Goal: Task Accomplishment & Management: Manage account settings

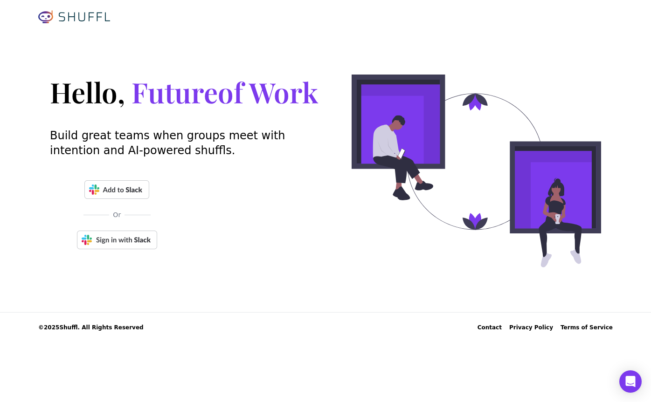
click at [134, 235] on img at bounding box center [117, 240] width 80 height 19
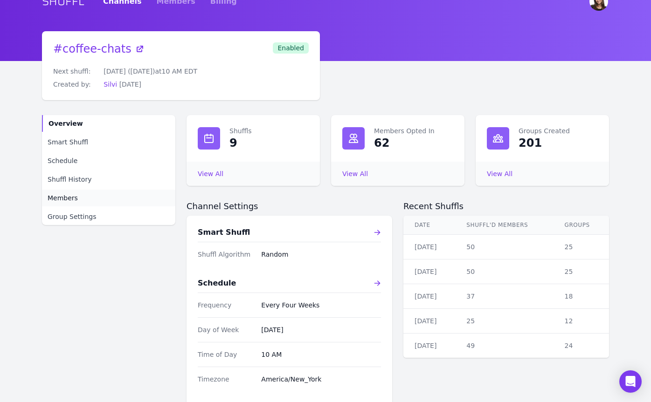
scroll to position [13, 0]
click at [76, 144] on span "Smart Shuffl" at bounding box center [68, 142] width 41 height 9
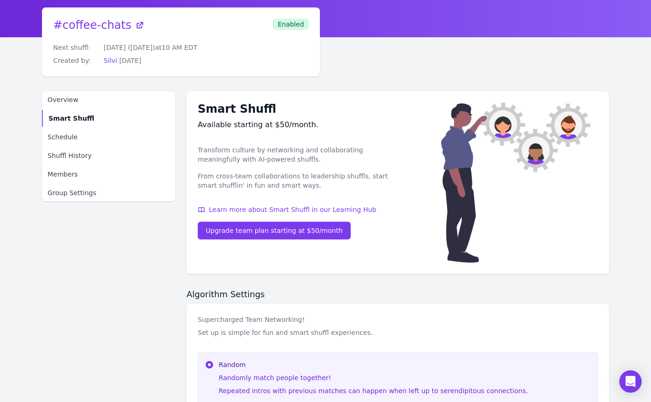
scroll to position [34, 0]
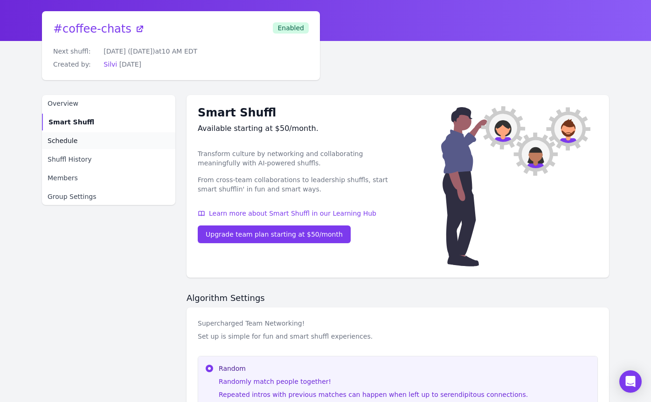
click at [65, 138] on span "Schedule" at bounding box center [63, 140] width 30 height 9
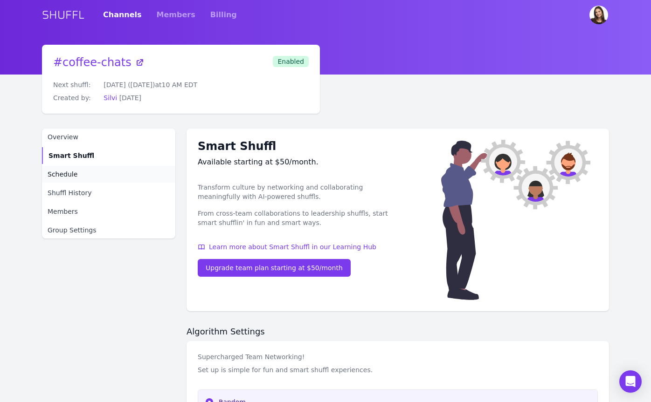
select select "EVERY_FOUR_WEEKS"
select select "10"
select select "America/New_York"
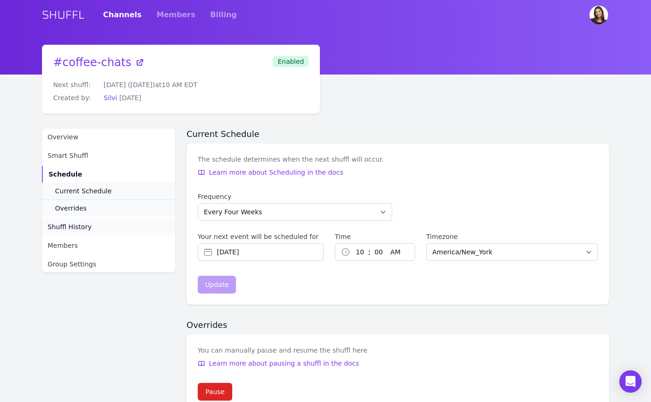
click at [71, 230] on span "Shuffl History" at bounding box center [70, 226] width 44 height 9
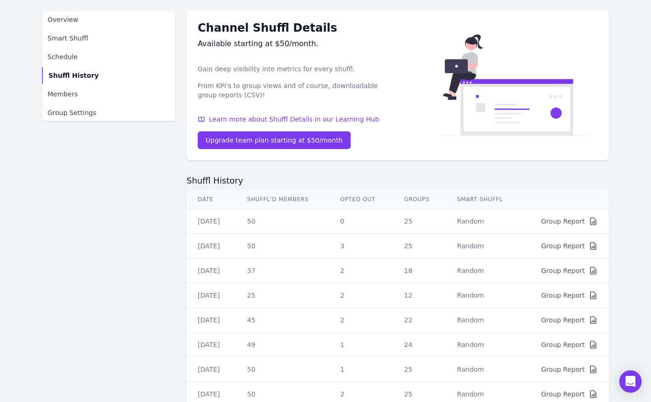
scroll to position [200, 0]
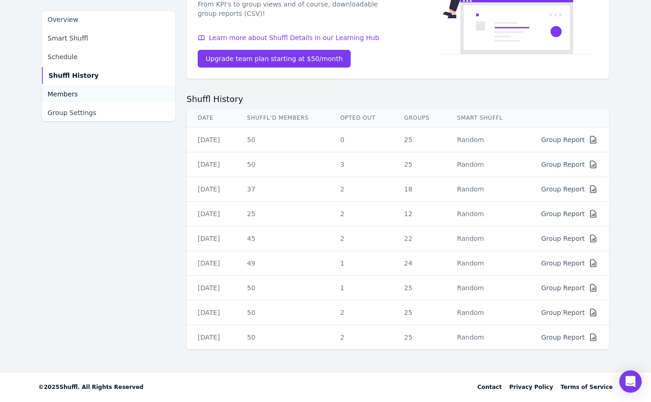
click at [74, 98] on span "Members" at bounding box center [63, 94] width 30 height 9
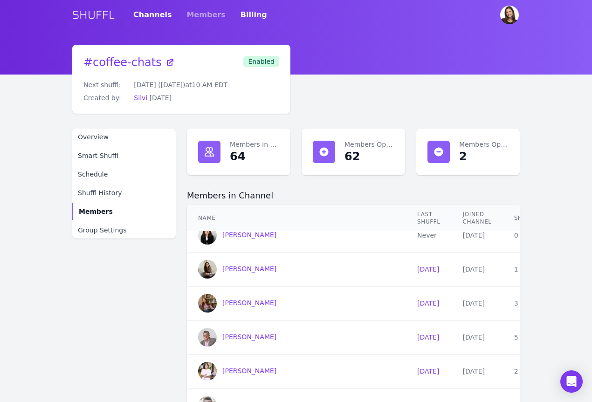
click at [241, 13] on link "Billing" at bounding box center [254, 15] width 27 height 26
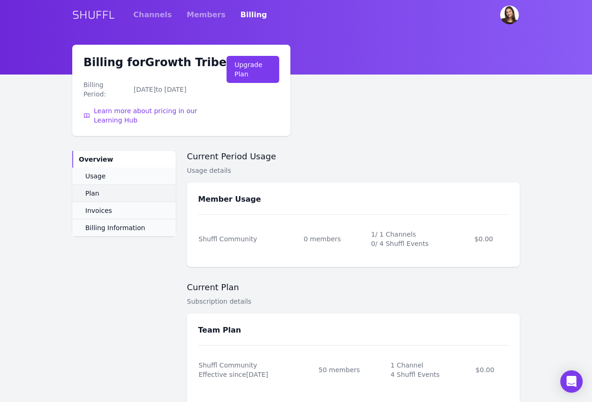
click at [104, 185] on link "Plan" at bounding box center [124, 193] width 104 height 17
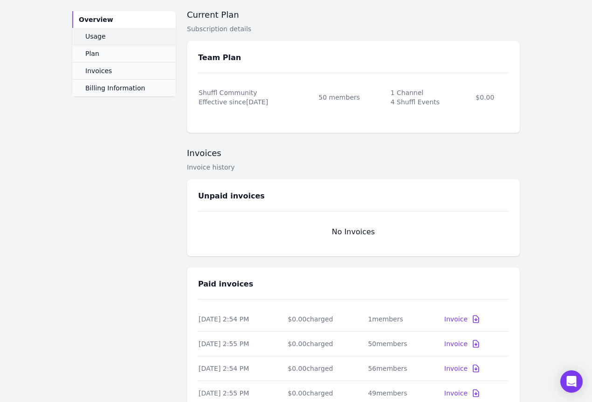
click at [108, 39] on link "Usage" at bounding box center [124, 36] width 104 height 17
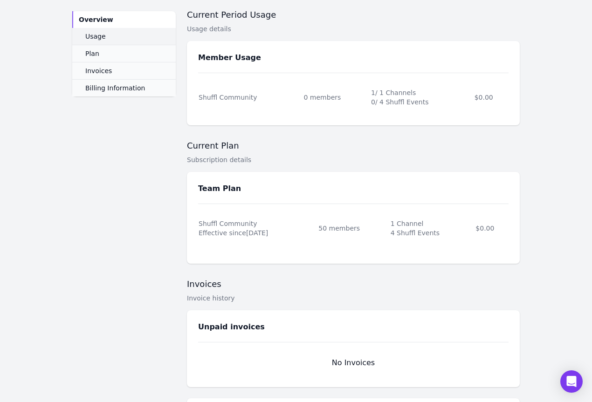
click at [108, 39] on link "Usage" at bounding box center [124, 36] width 104 height 17
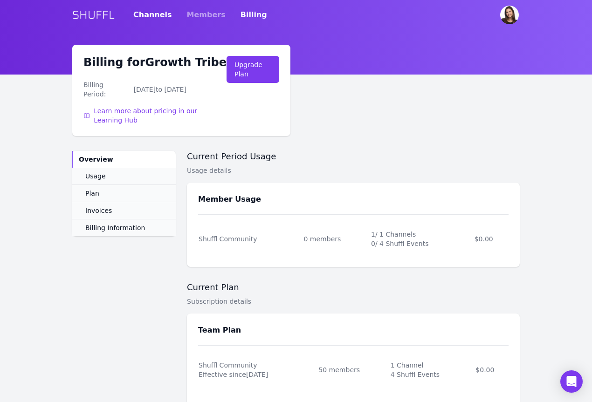
click at [156, 11] on link "Channels" at bounding box center [152, 15] width 39 height 26
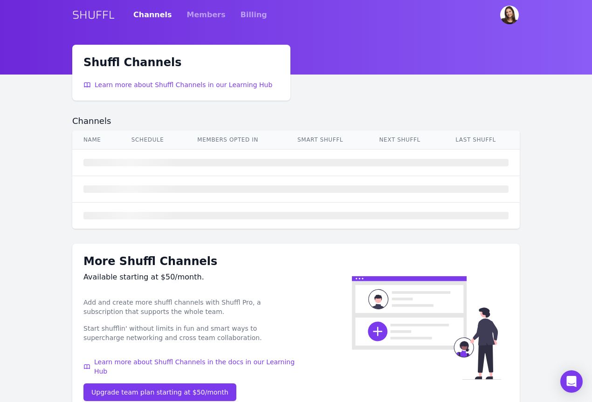
click at [179, 13] on div "Channels Members Billing" at bounding box center [200, 15] width 134 height 26
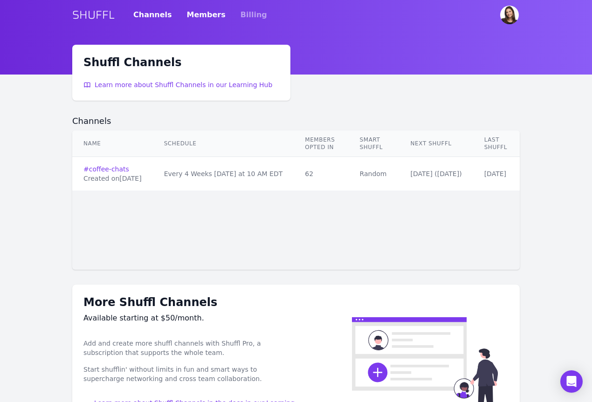
click at [191, 11] on link "Members" at bounding box center [206, 15] width 39 height 26
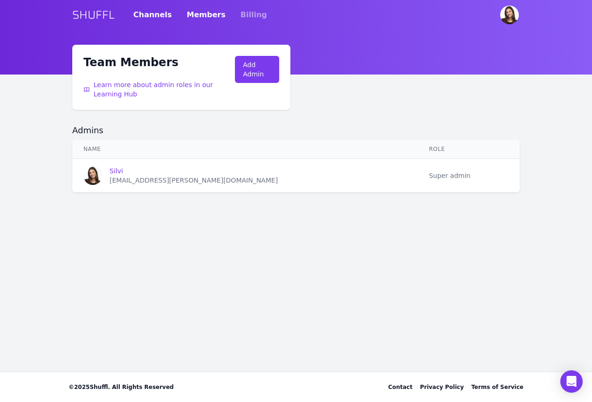
click at [139, 15] on link "Channels" at bounding box center [152, 15] width 39 height 26
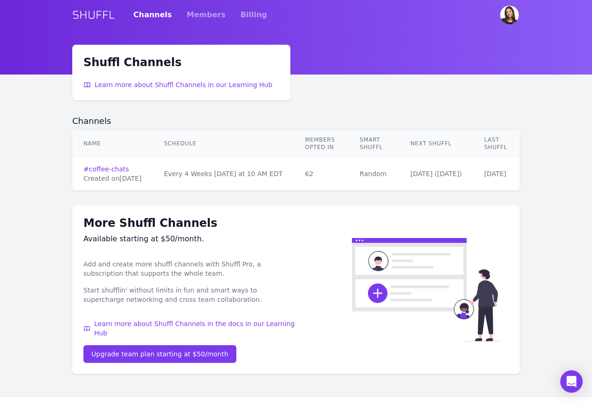
click at [86, 17] on link "SHUFFL" at bounding box center [93, 14] width 42 height 15
click at [86, 16] on link "SHUFFL" at bounding box center [93, 14] width 42 height 15
click at [342, 175] on td "62" at bounding box center [321, 174] width 55 height 34
click at [242, 17] on link "Billing" at bounding box center [254, 15] width 27 height 26
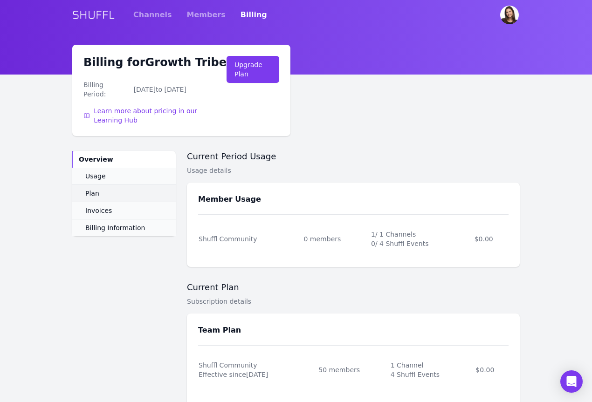
click at [119, 185] on link "Plan" at bounding box center [124, 193] width 104 height 17
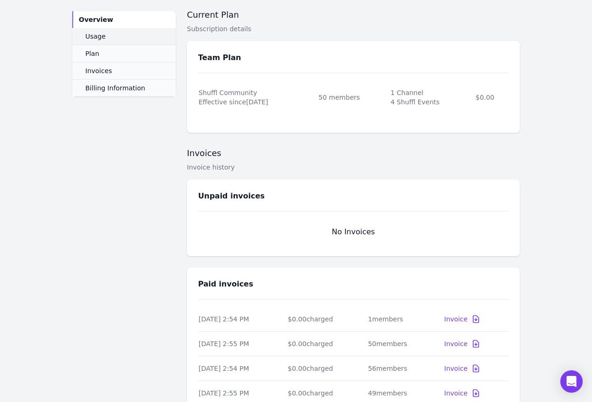
click at [106, 36] on link "Usage" at bounding box center [124, 36] width 104 height 17
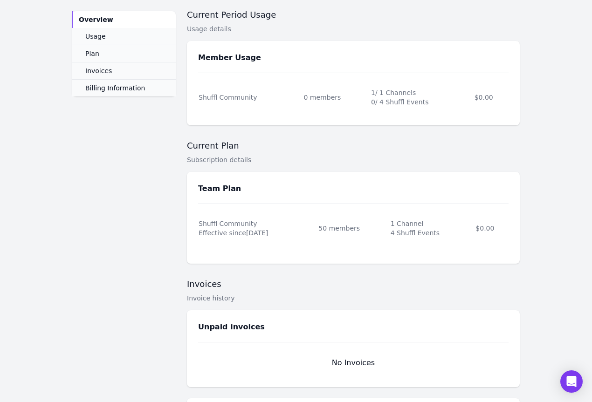
click at [316, 93] on div "0 members" at bounding box center [337, 97] width 66 height 9
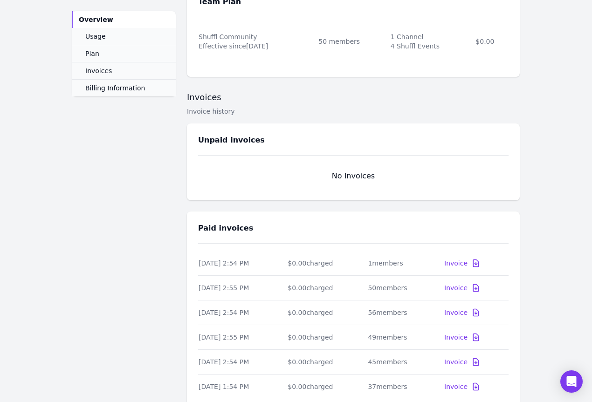
scroll to position [0, 0]
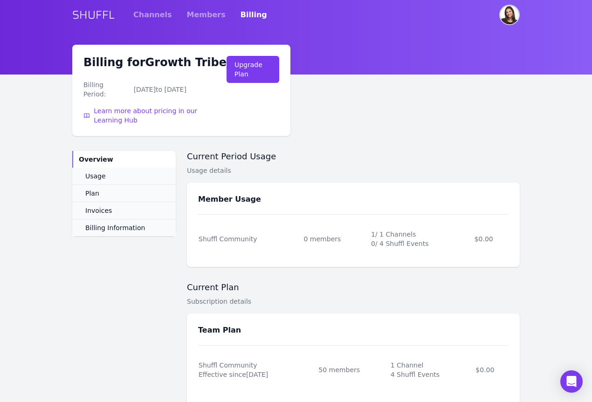
click at [513, 14] on img "User menu" at bounding box center [509, 15] width 19 height 19
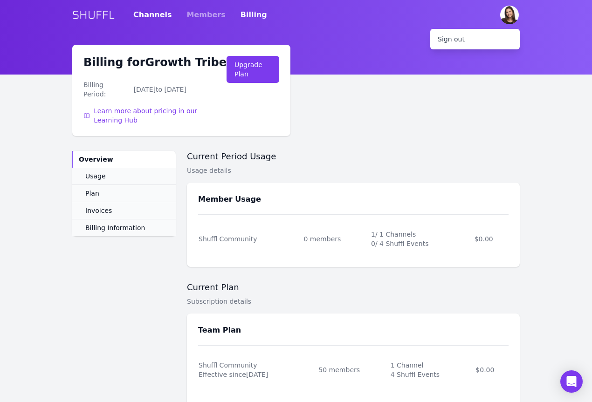
click at [155, 13] on link "Channels" at bounding box center [152, 15] width 39 height 26
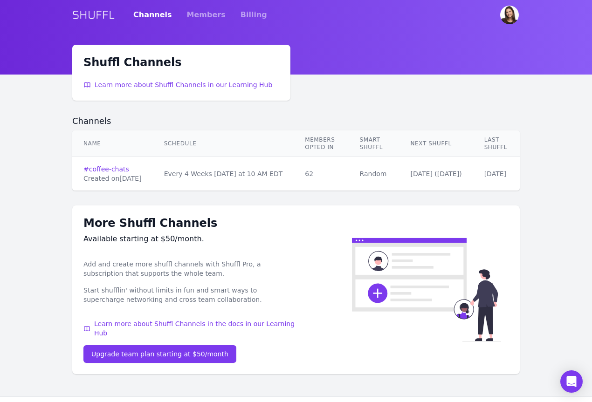
scroll to position [25, 0]
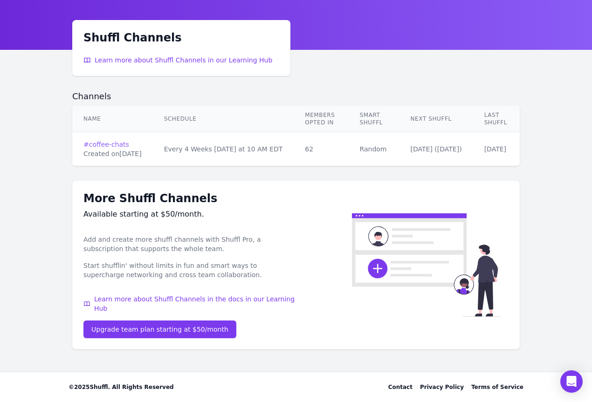
click at [119, 144] on link "# coffee-chats" at bounding box center [112, 144] width 58 height 9
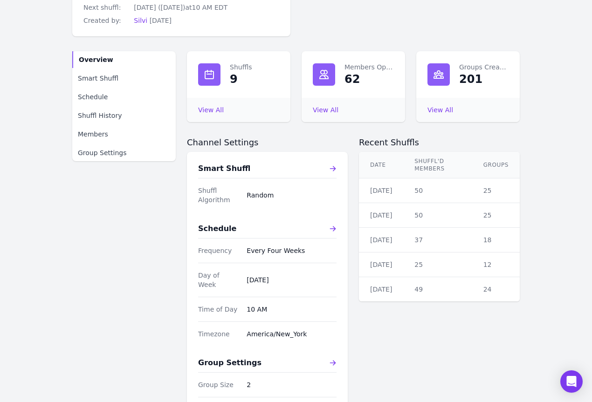
scroll to position [71, 0]
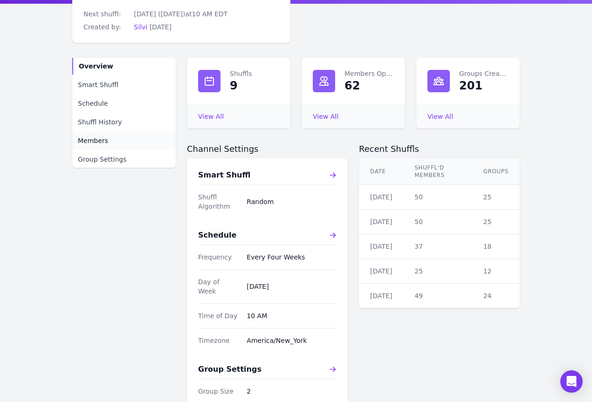
click at [130, 144] on link "Members" at bounding box center [124, 140] width 104 height 17
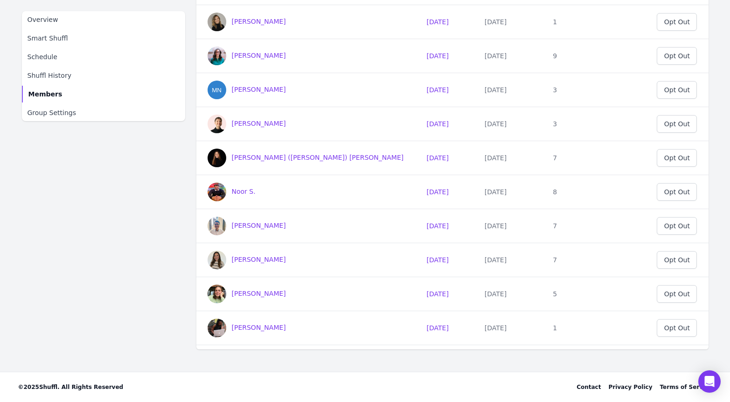
scroll to position [1461, 0]
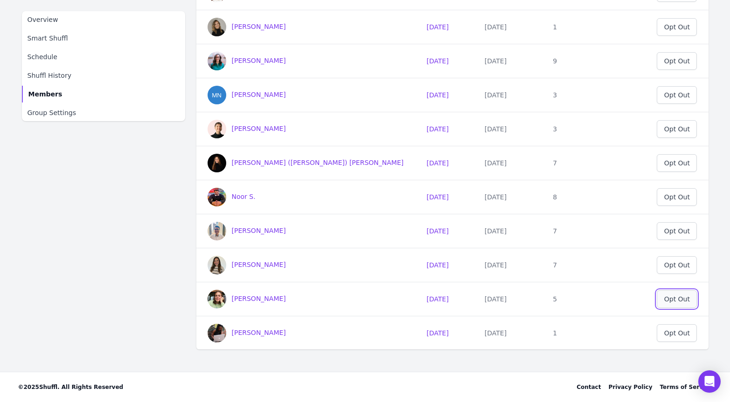
click at [651, 295] on div "Opt Out" at bounding box center [677, 299] width 26 height 9
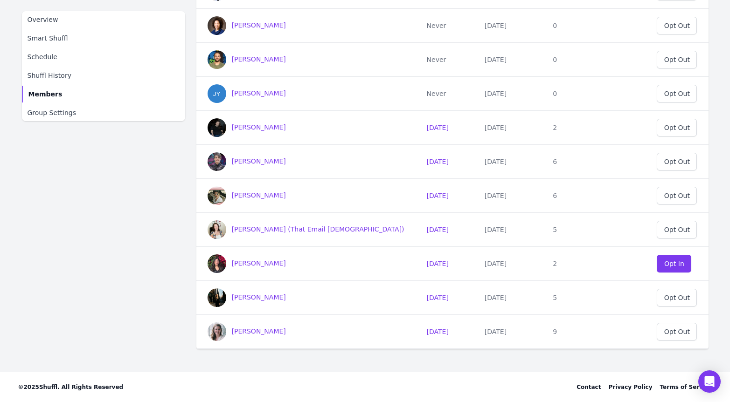
scroll to position [1398, 0]
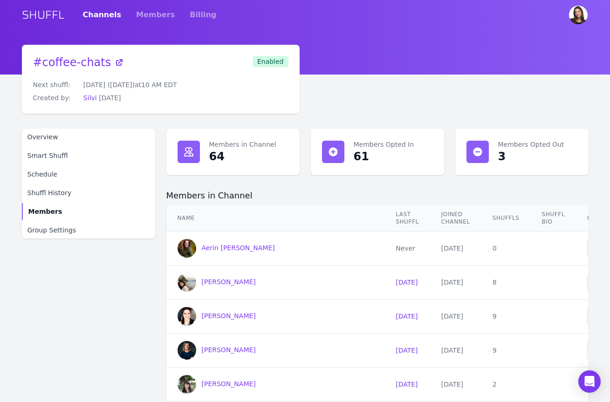
click at [526, 144] on dt "Members Opted Out" at bounding box center [537, 144] width 79 height 9
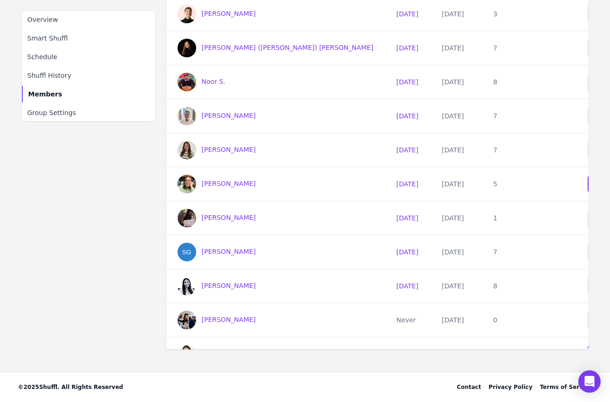
scroll to position [1646, 0]
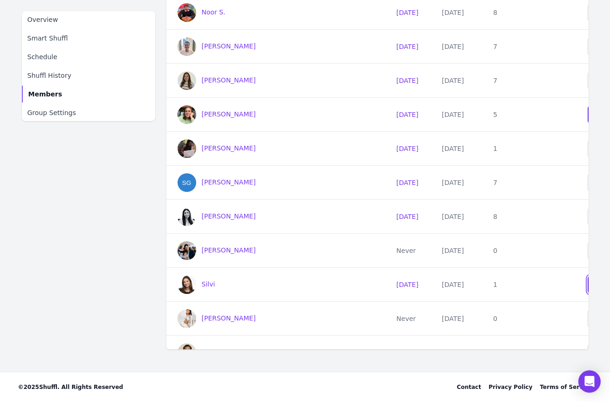
click at [595, 285] on div "Opt In" at bounding box center [605, 284] width 20 height 9
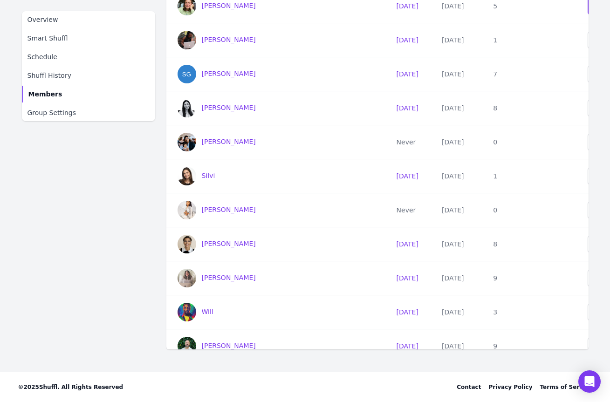
scroll to position [1744, 0]
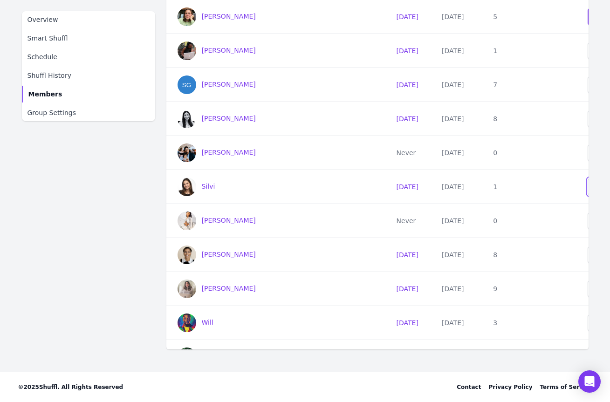
click at [595, 189] on div "Opt Out" at bounding box center [608, 186] width 26 height 9
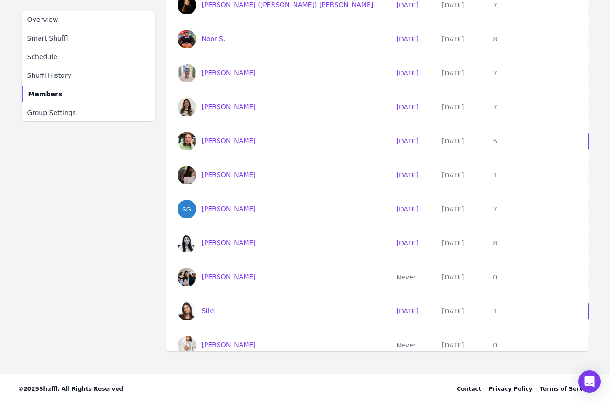
scroll to position [1623, 0]
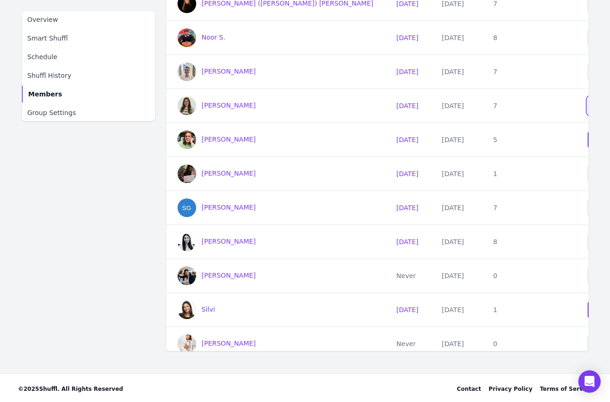
click at [595, 106] on div "Opt Out" at bounding box center [608, 105] width 26 height 9
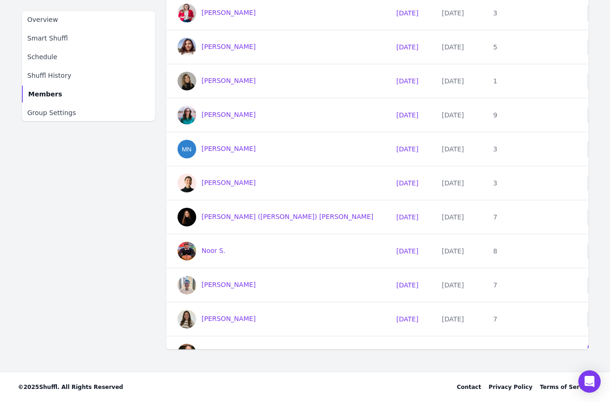
scroll to position [1403, 0]
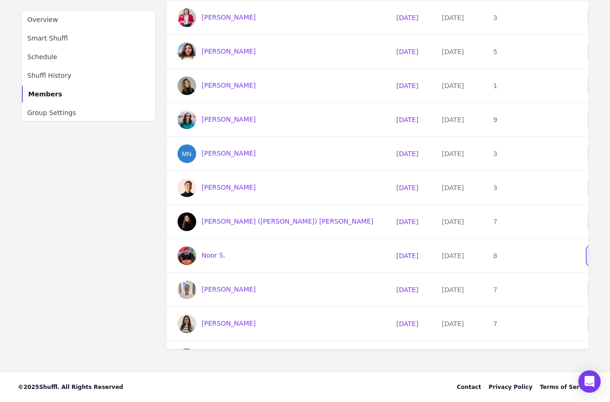
click at [595, 259] on div "Opt Out" at bounding box center [608, 255] width 26 height 9
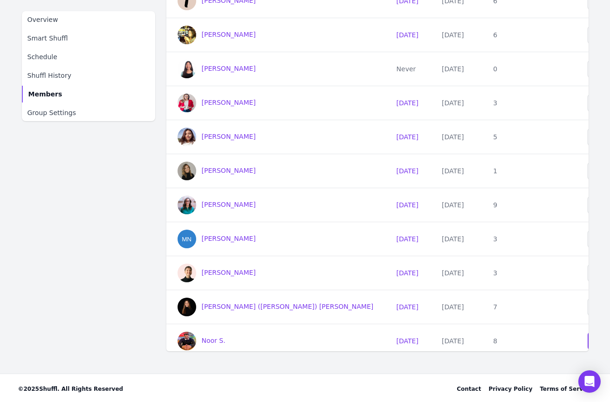
scroll to position [1308, 0]
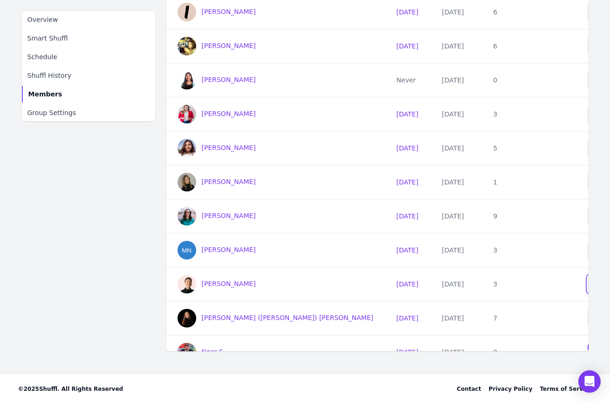
click at [595, 284] on div "Opt Out" at bounding box center [608, 284] width 26 height 9
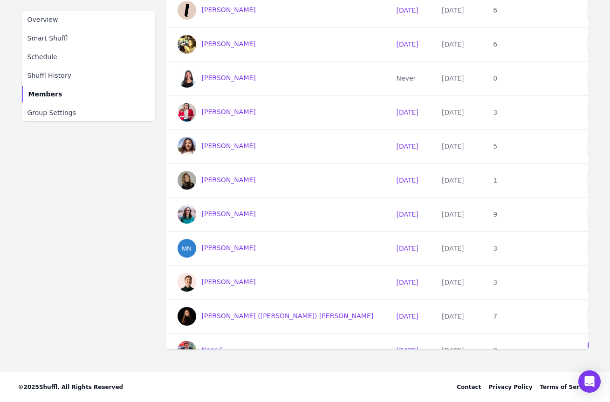
scroll to position [1296, 0]
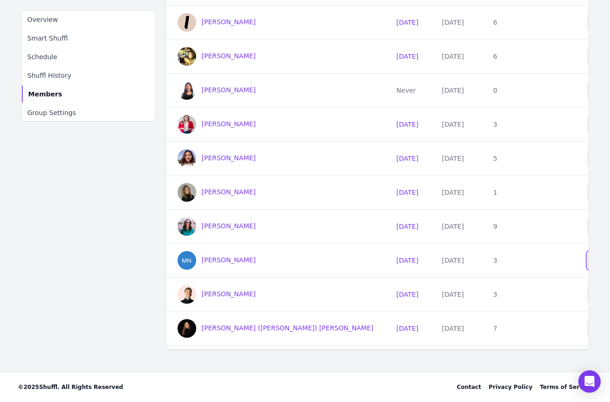
click at [595, 262] on div "Opt Out" at bounding box center [608, 260] width 26 height 9
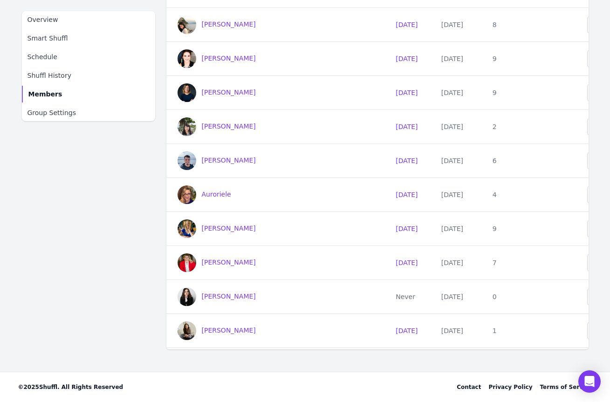
scroll to position [554, 0]
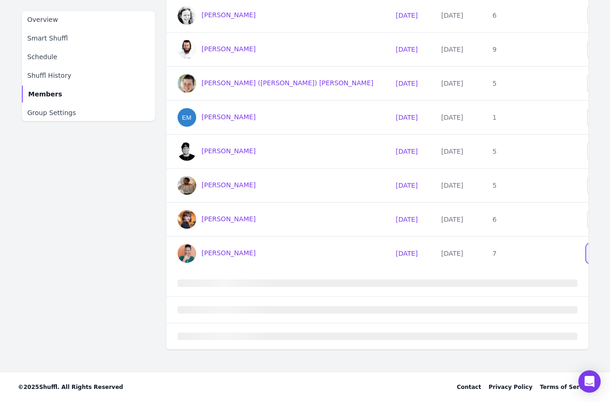
click at [595, 258] on div "Opt Out" at bounding box center [608, 253] width 26 height 9
click at [595, 187] on div "Opt Out" at bounding box center [608, 185] width 26 height 9
click at [595, 149] on div "Opt Out" at bounding box center [608, 151] width 26 height 9
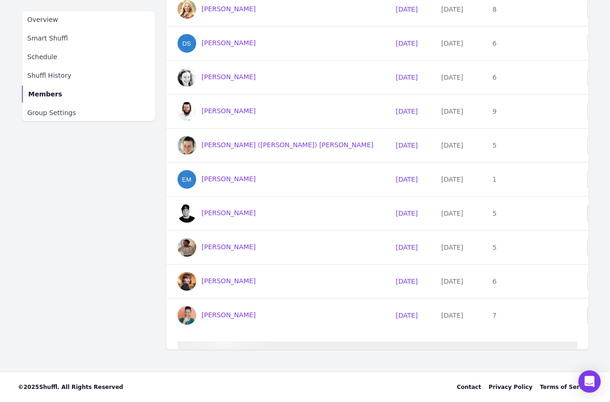
scroll to position [482, 0]
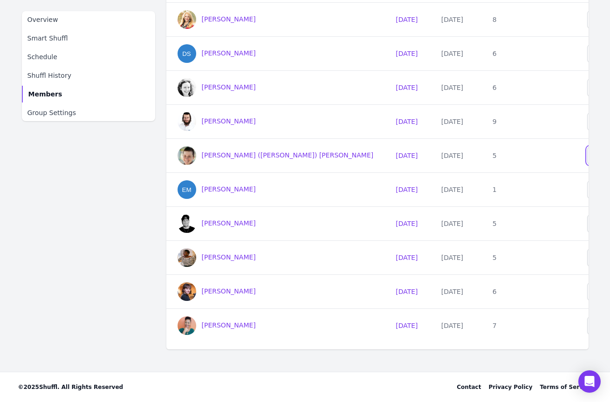
click at [595, 159] on div "Opt Out" at bounding box center [608, 155] width 26 height 9
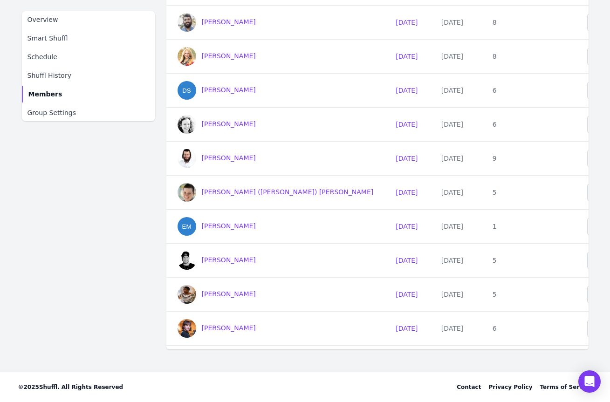
scroll to position [444, 0]
click at [595, 160] on div "Opt Out" at bounding box center [608, 158] width 26 height 9
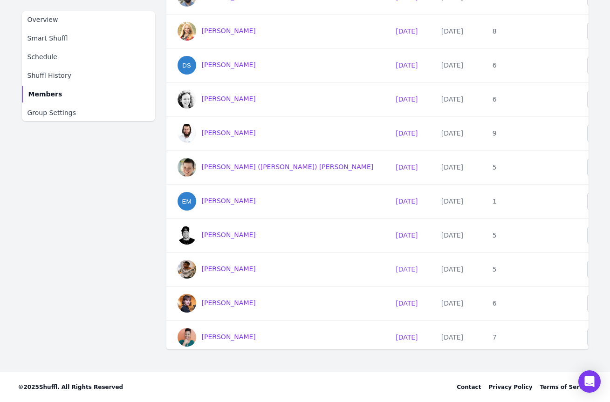
scroll to position [467, 0]
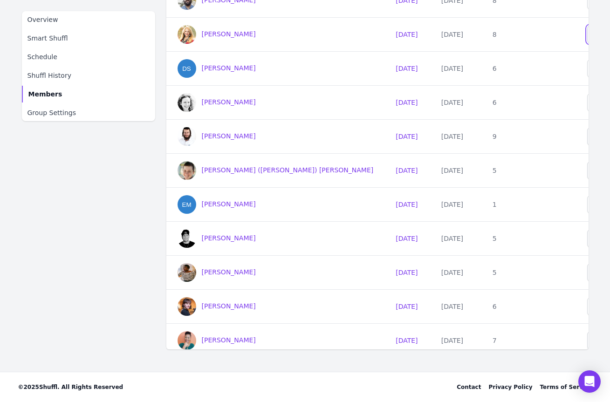
click at [595, 38] on div "Opt Out" at bounding box center [608, 34] width 26 height 9
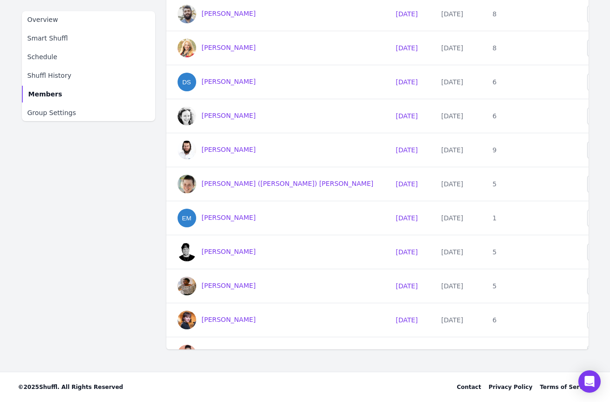
scroll to position [431, 0]
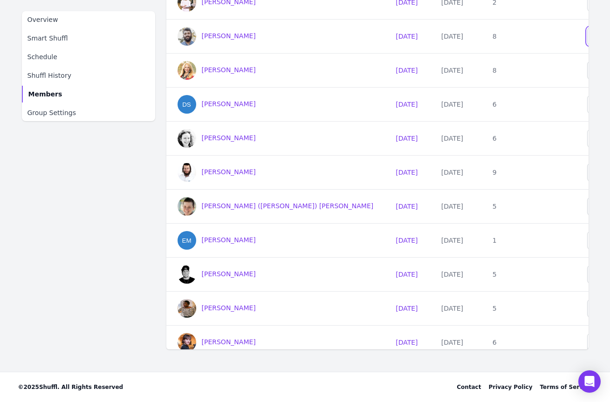
click at [595, 37] on div "Opt Out" at bounding box center [608, 36] width 26 height 9
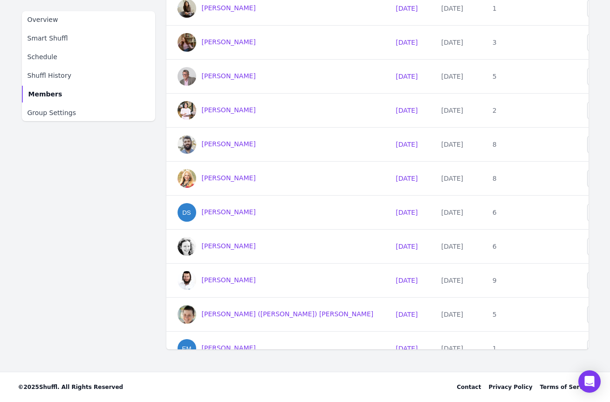
scroll to position [322, 0]
click at [595, 77] on div "Opt Out" at bounding box center [608, 76] width 26 height 9
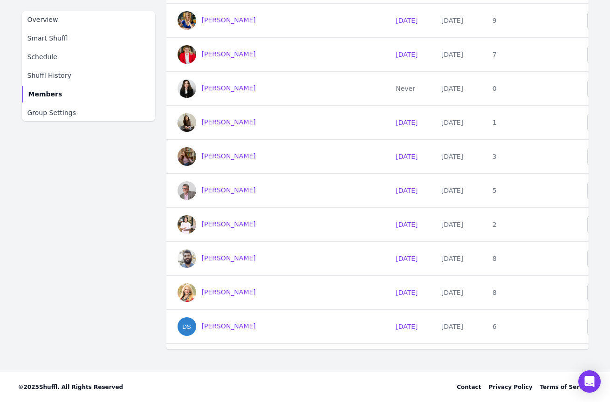
scroll to position [205, 0]
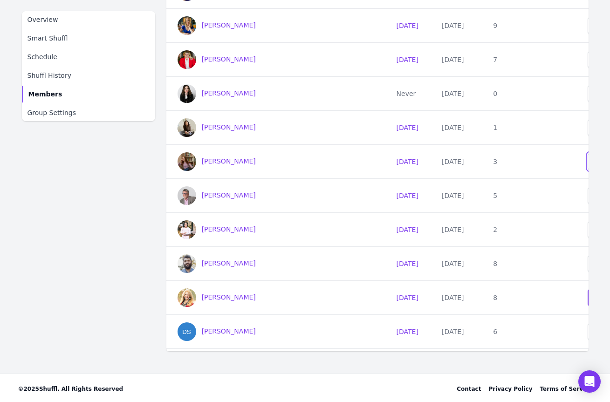
click at [595, 163] on div "Opt Out" at bounding box center [608, 161] width 26 height 9
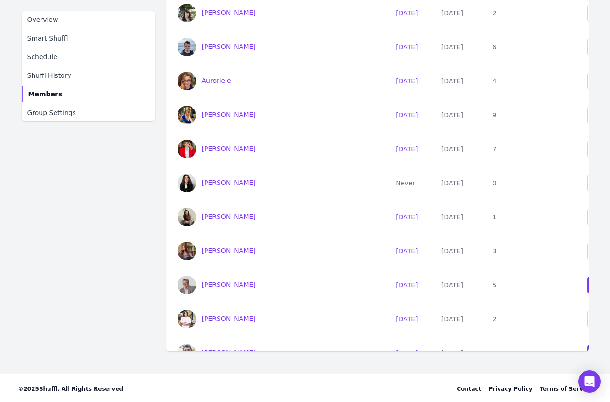
scroll to position [115, 0]
click at [595, 83] on div "Opt Out" at bounding box center [608, 81] width 26 height 9
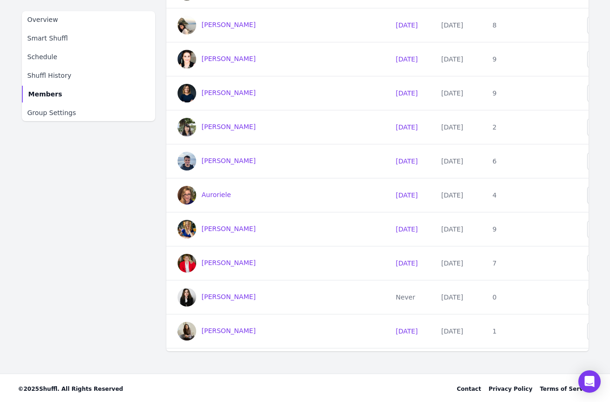
scroll to position [0, 0]
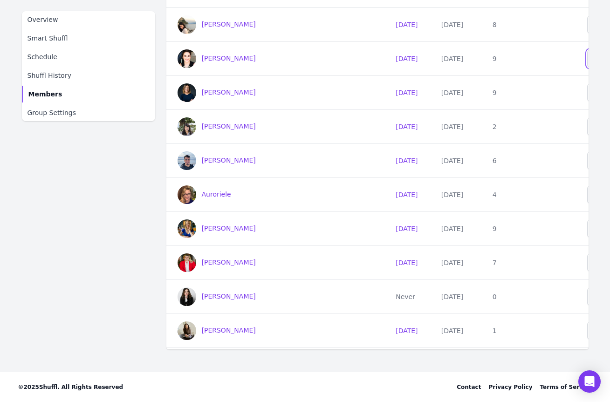
click at [595, 61] on div "Opt Out" at bounding box center [608, 58] width 26 height 9
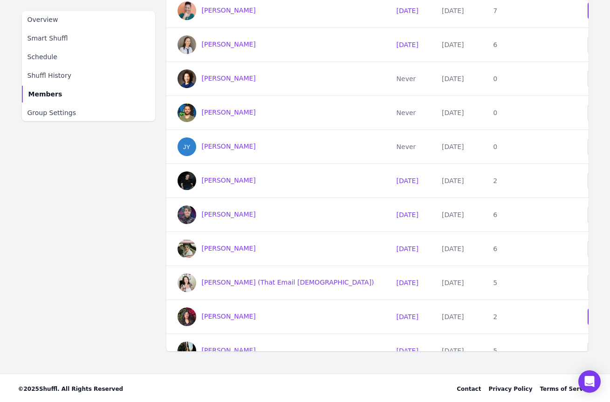
scroll to position [798, 0]
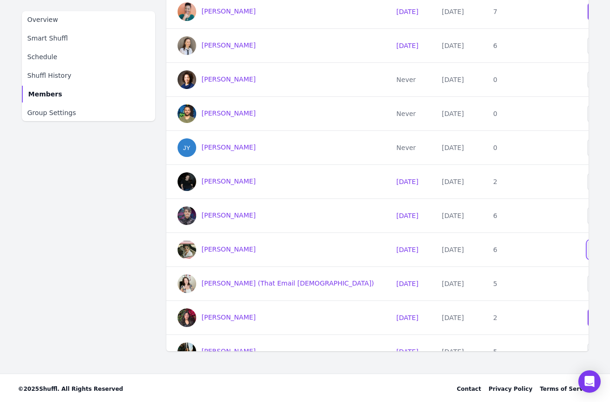
click at [595, 251] on div "Opt Out" at bounding box center [608, 249] width 26 height 9
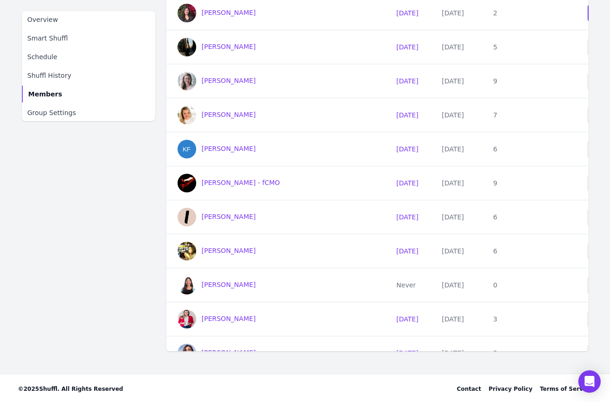
scroll to position [1112, 0]
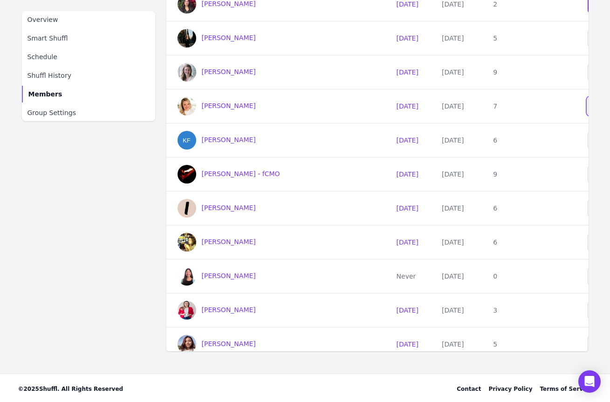
click at [595, 105] on div "Opt Out" at bounding box center [608, 106] width 26 height 9
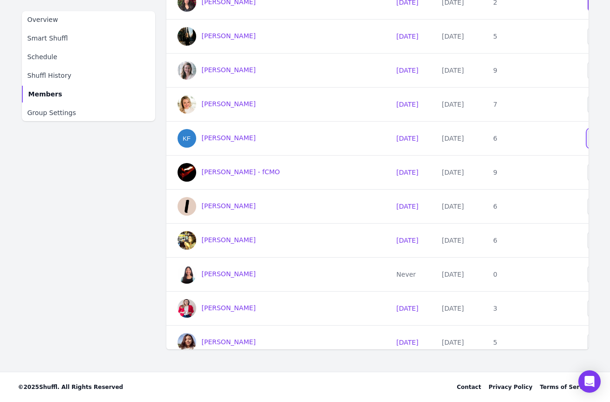
click at [588, 144] on button "Opt Out" at bounding box center [608, 139] width 40 height 18
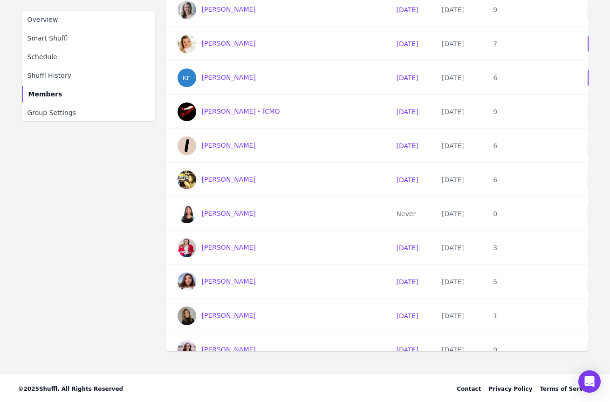
scroll to position [1174, 0]
click at [595, 145] on div "Opt Out" at bounding box center [608, 146] width 26 height 9
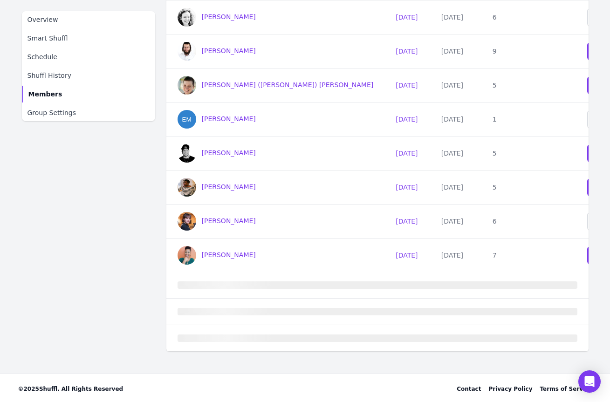
scroll to position [554, 0]
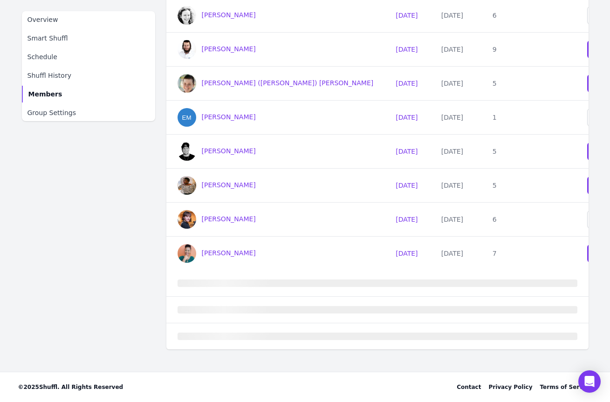
click at [591, 312] on div "# coffee-chats Next shuffl: [DATE] ([DATE]) at 10 AM EDT Created by: Silvi [DAT…" at bounding box center [305, 80] width 597 height 583
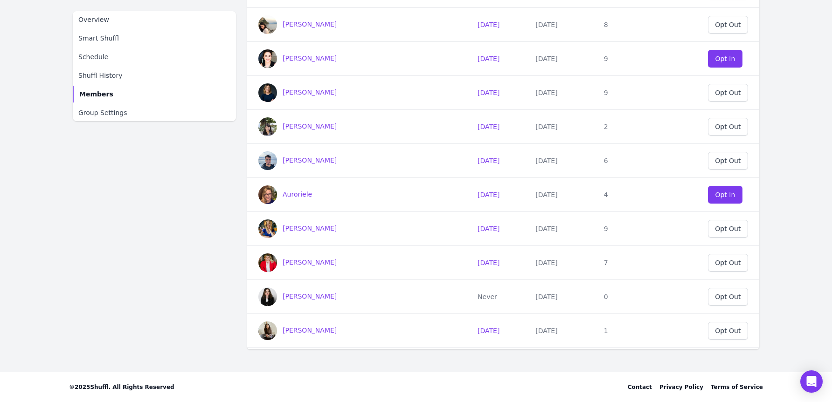
scroll to position [0, 0]
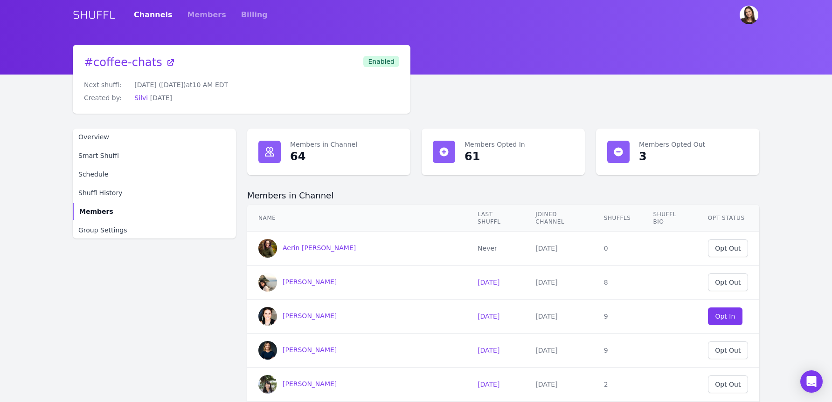
click at [472, 148] on dt "Members Opted In" at bounding box center [518, 144] width 109 height 9
click at [193, 14] on link "Members" at bounding box center [206, 15] width 39 height 26
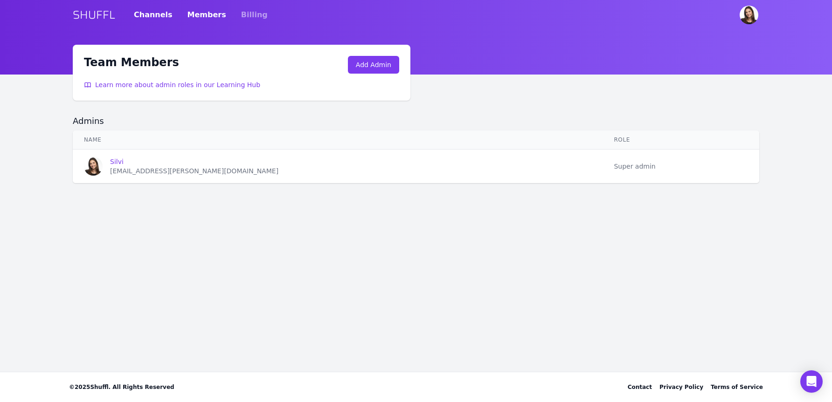
click at [136, 11] on link "Channels" at bounding box center [153, 15] width 39 height 26
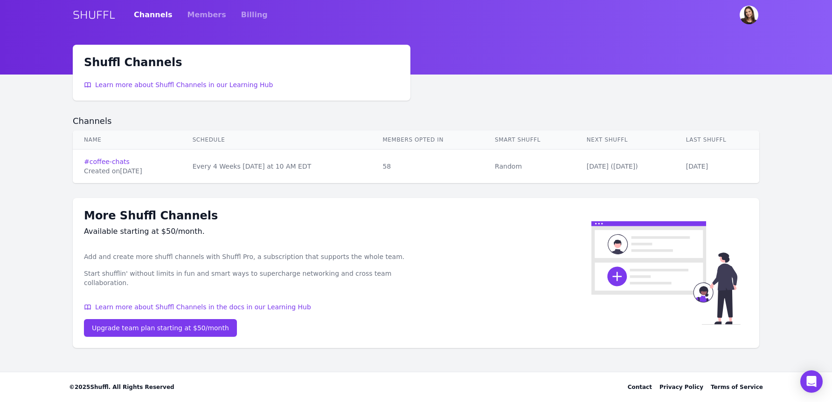
click at [90, 17] on link "SHUFFL" at bounding box center [94, 14] width 42 height 15
click at [145, 14] on link "Channels" at bounding box center [153, 15] width 39 height 26
click at [122, 160] on link "# coffee-chats" at bounding box center [127, 161] width 86 height 9
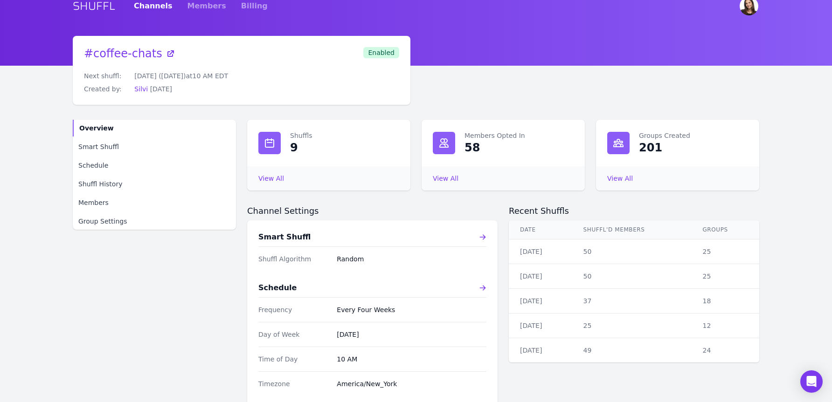
scroll to position [9, 0]
click at [450, 178] on link "View All Members Opted In" at bounding box center [446, 177] width 26 height 7
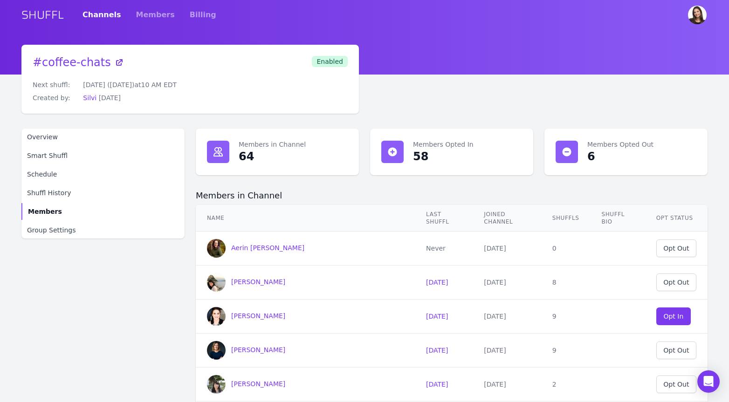
click at [48, 14] on link "SHUFFL" at bounding box center [42, 14] width 42 height 15
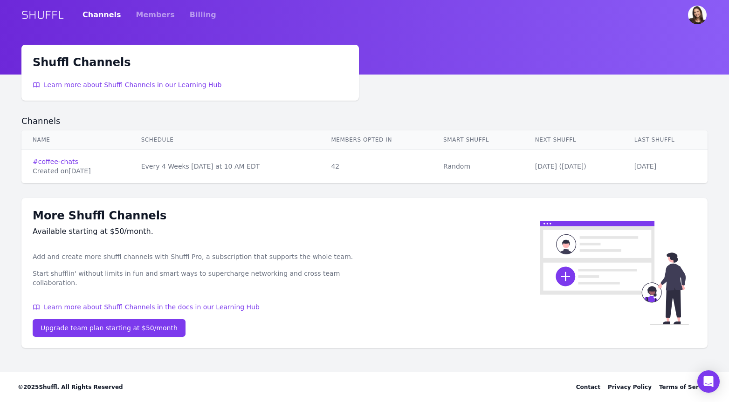
click at [32, 12] on link "SHUFFL" at bounding box center [42, 14] width 42 height 15
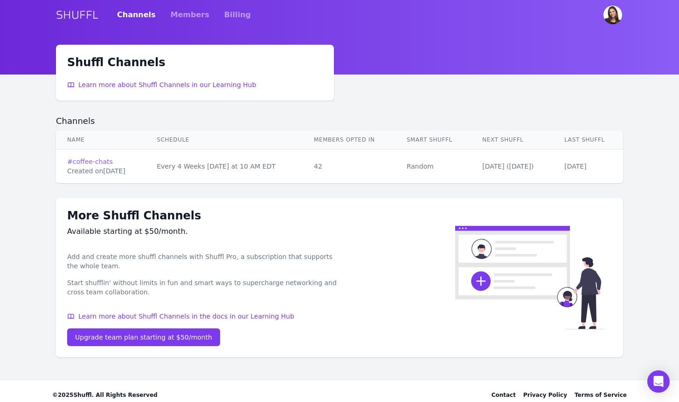
click at [96, 164] on link "# coffee-chats" at bounding box center [100, 161] width 67 height 9
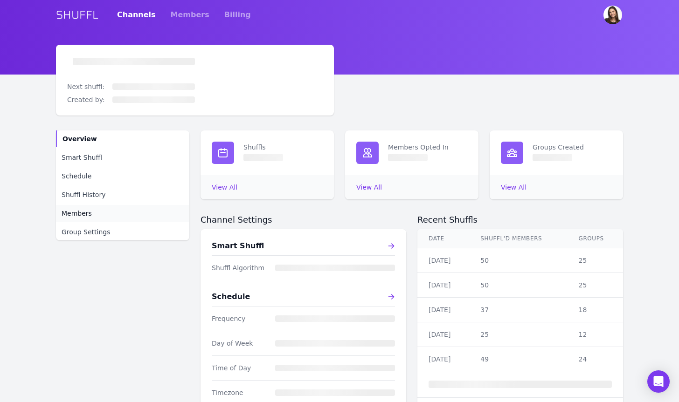
click at [90, 214] on link "Members" at bounding box center [122, 213] width 133 height 17
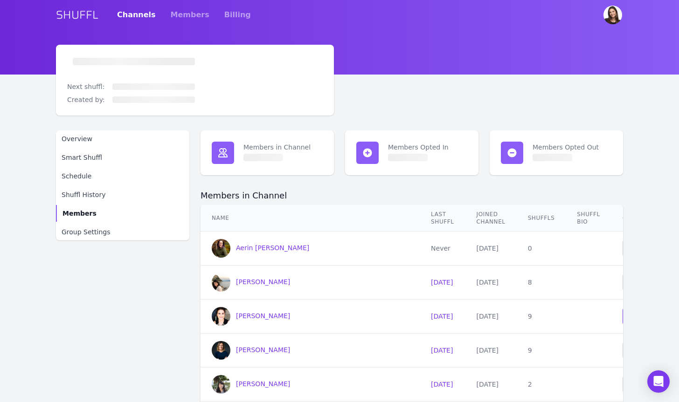
scroll to position [20, 0]
